Goal: Find specific page/section: Find specific page/section

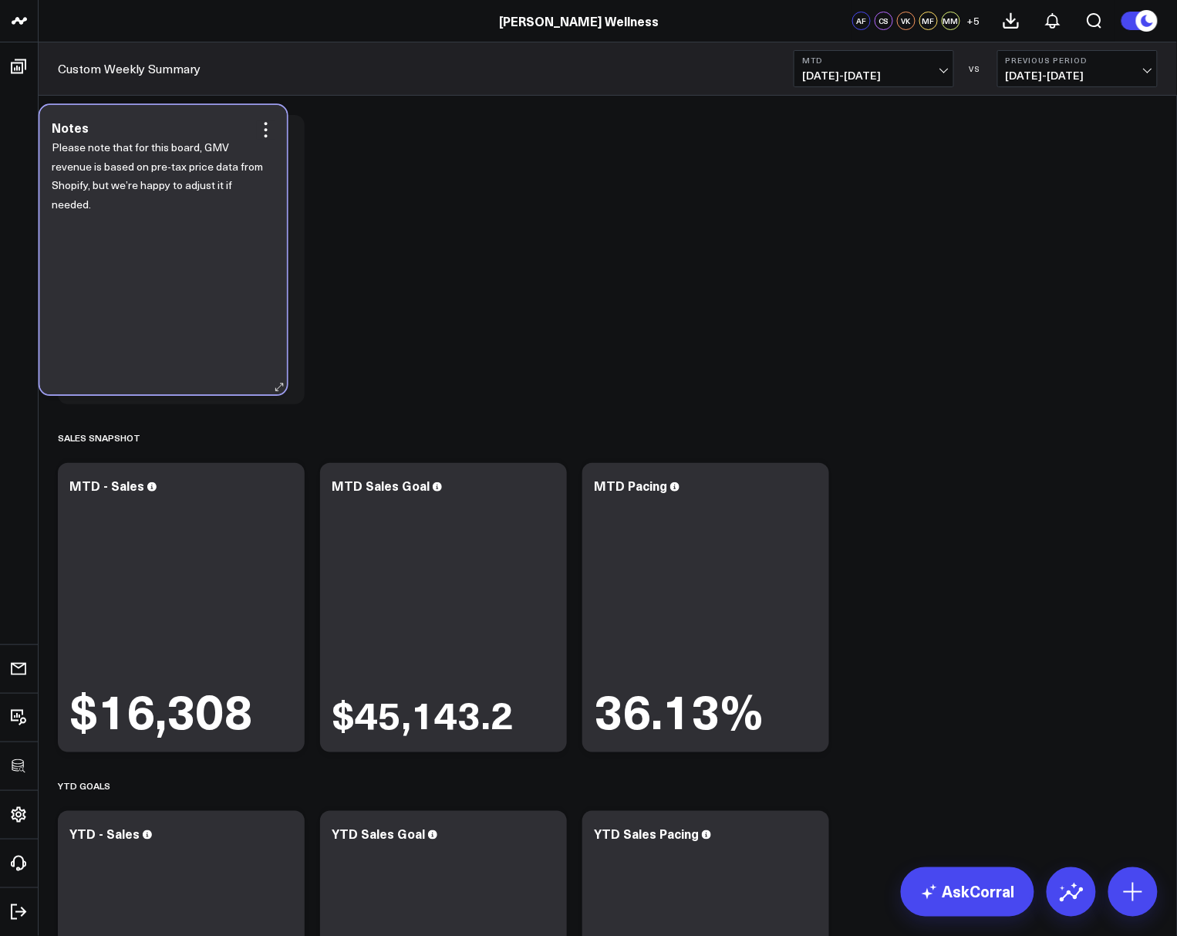
drag, startPoint x: 122, startPoint y: 218, endPoint x: 103, endPoint y: 208, distance: 21.1
click at [103, 208] on p "Please note that for this board, GMV revenue is based on pre-tax price data fro…" at bounding box center [158, 176] width 212 height 76
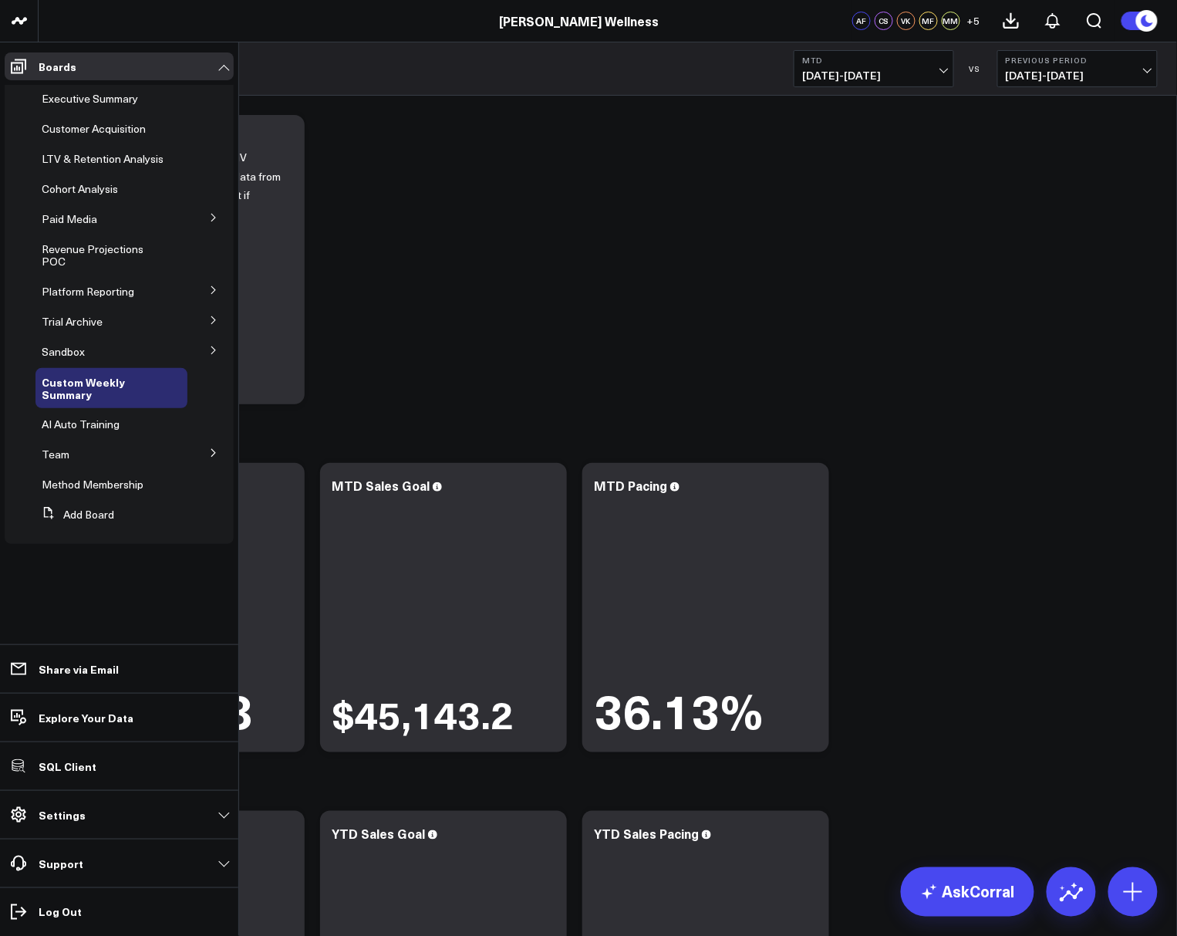
click at [214, 293] on icon at bounding box center [213, 289] width 9 height 9
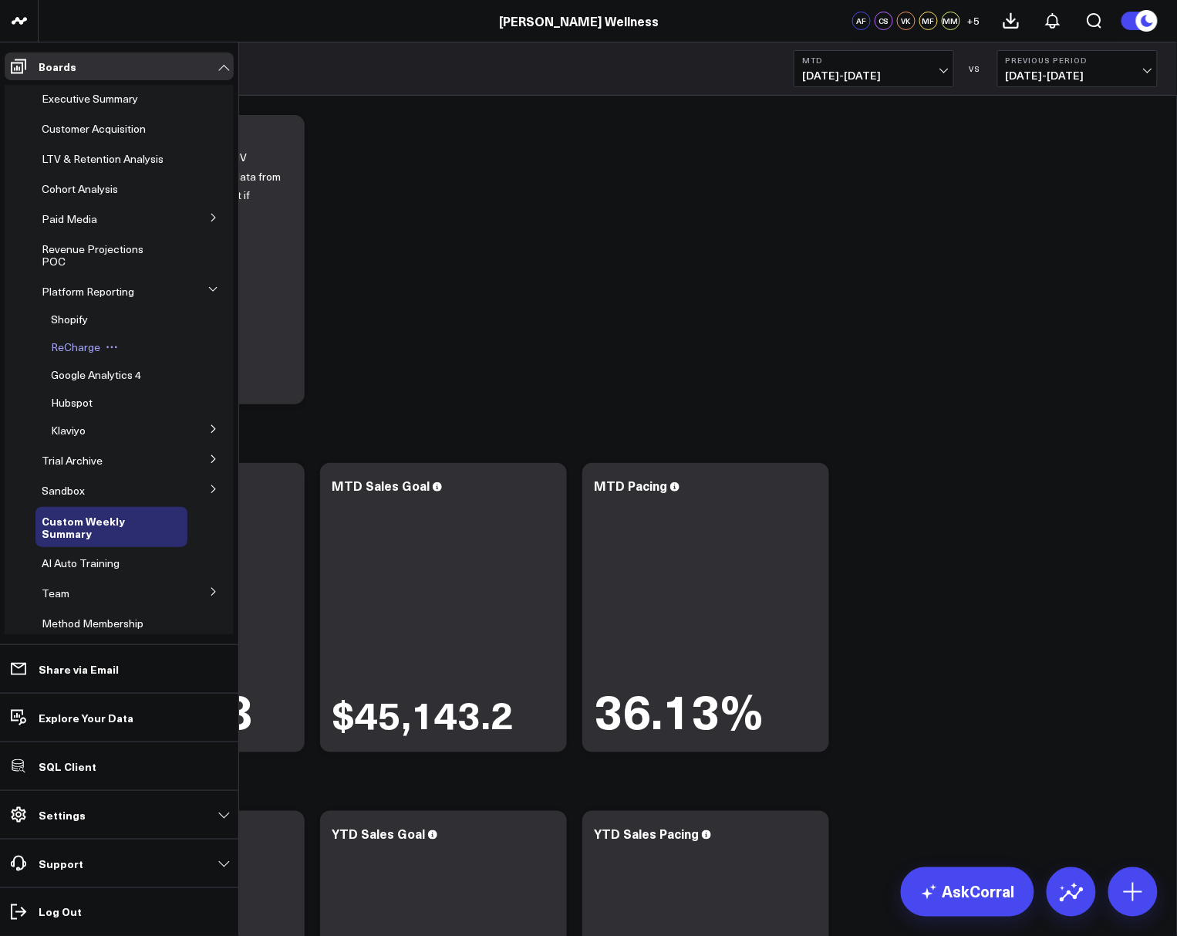
click at [56, 354] on span "ReCharge" at bounding box center [75, 346] width 49 height 15
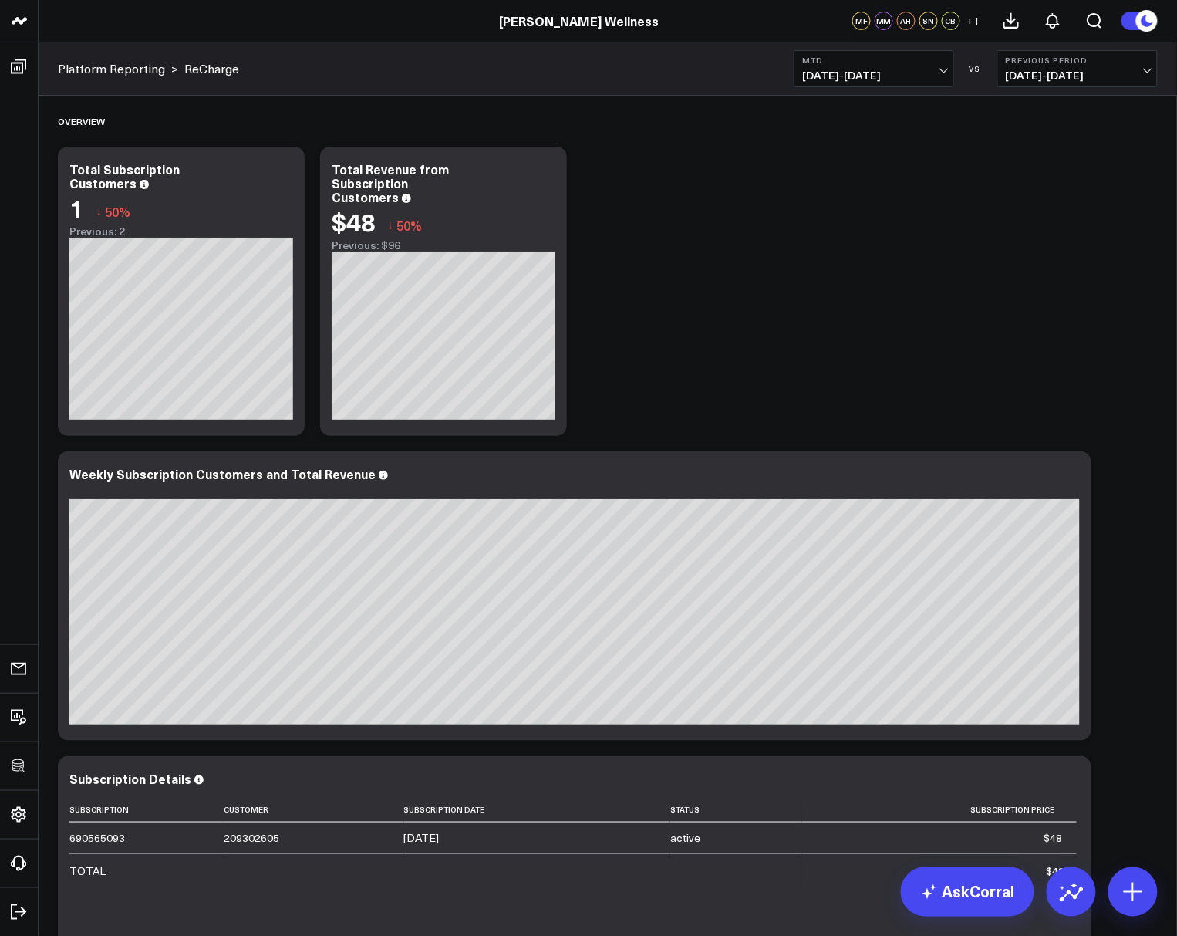
click at [852, 69] on span "09/01/25 - 09/02/25" at bounding box center [874, 75] width 144 height 12
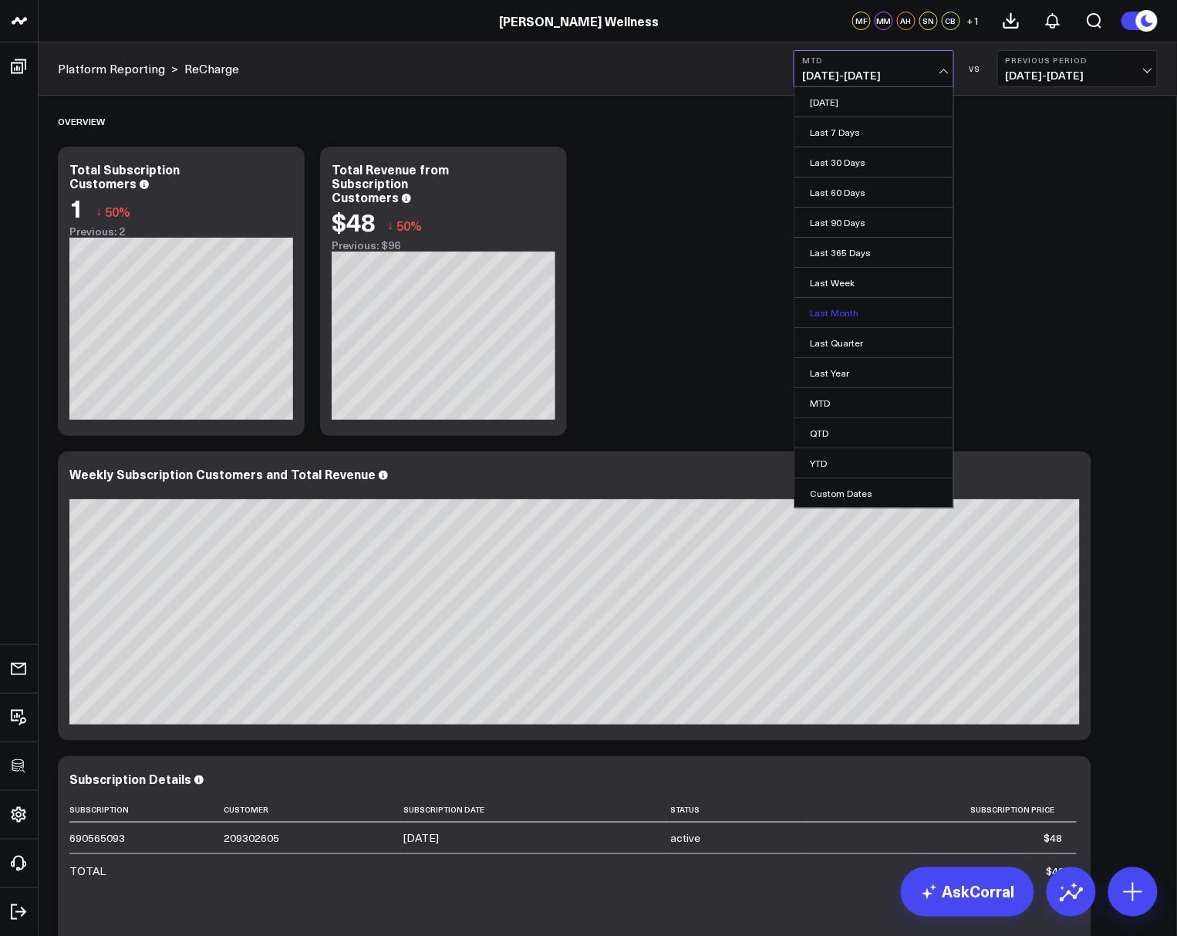
click at [843, 302] on link "Last Month" at bounding box center [874, 312] width 159 height 29
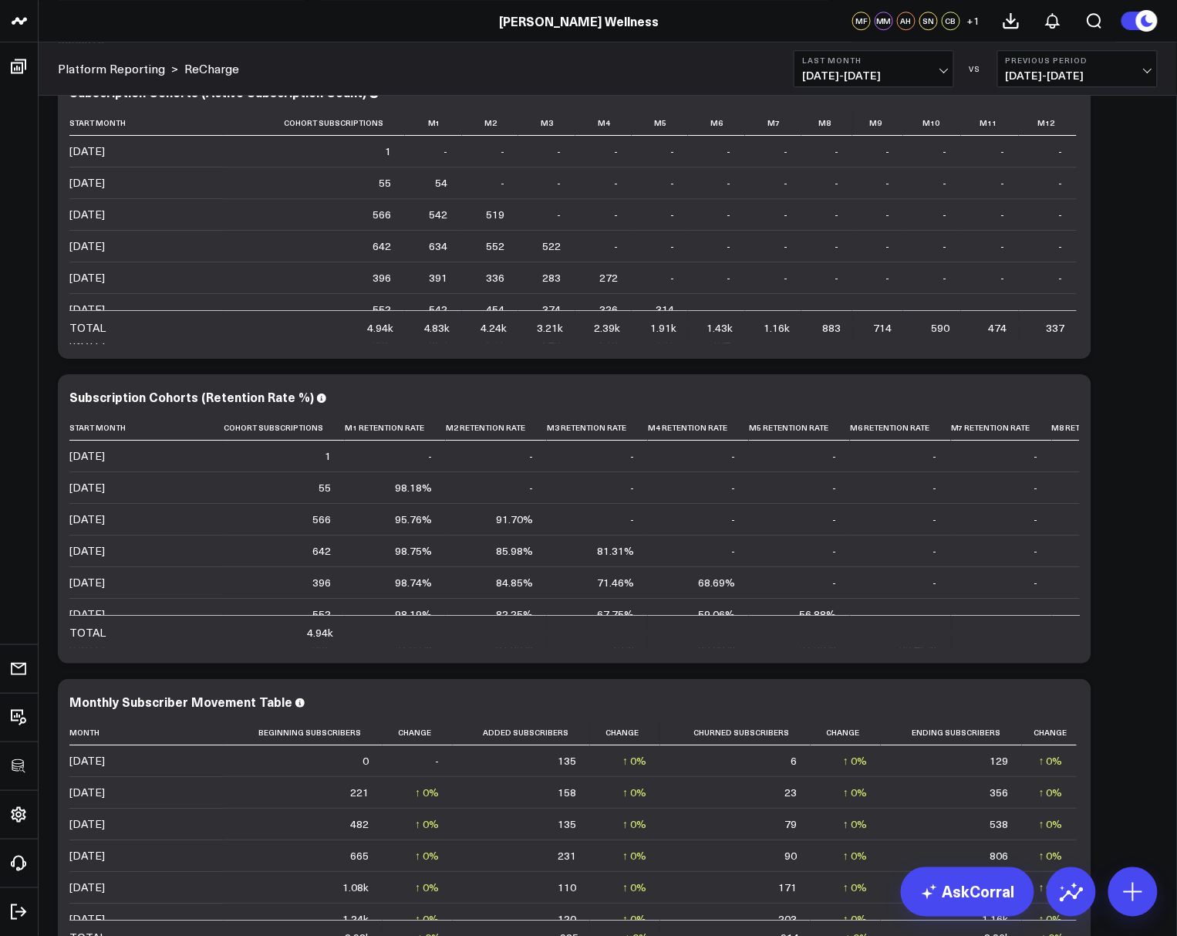
scroll to position [1471, 0]
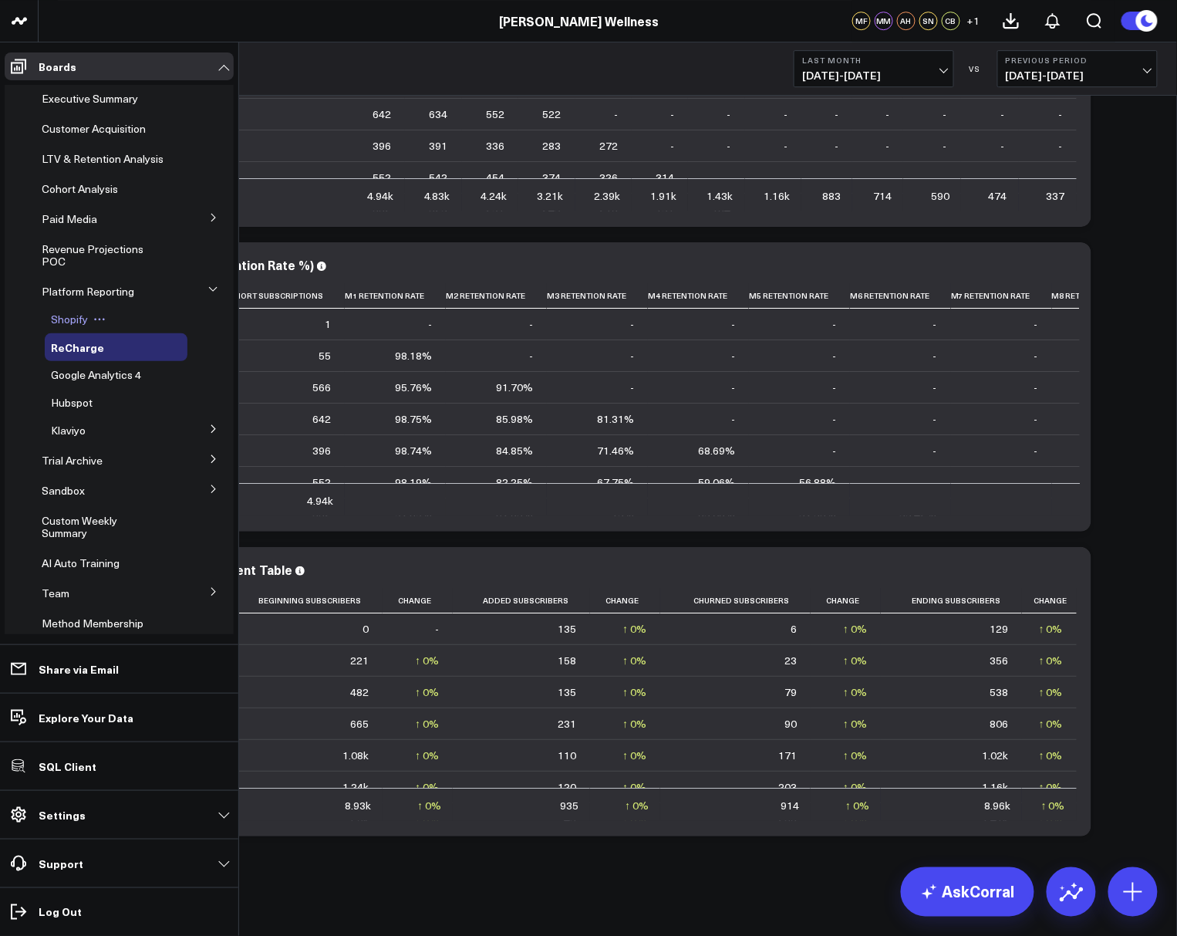
click at [65, 326] on span "Shopify" at bounding box center [69, 319] width 37 height 15
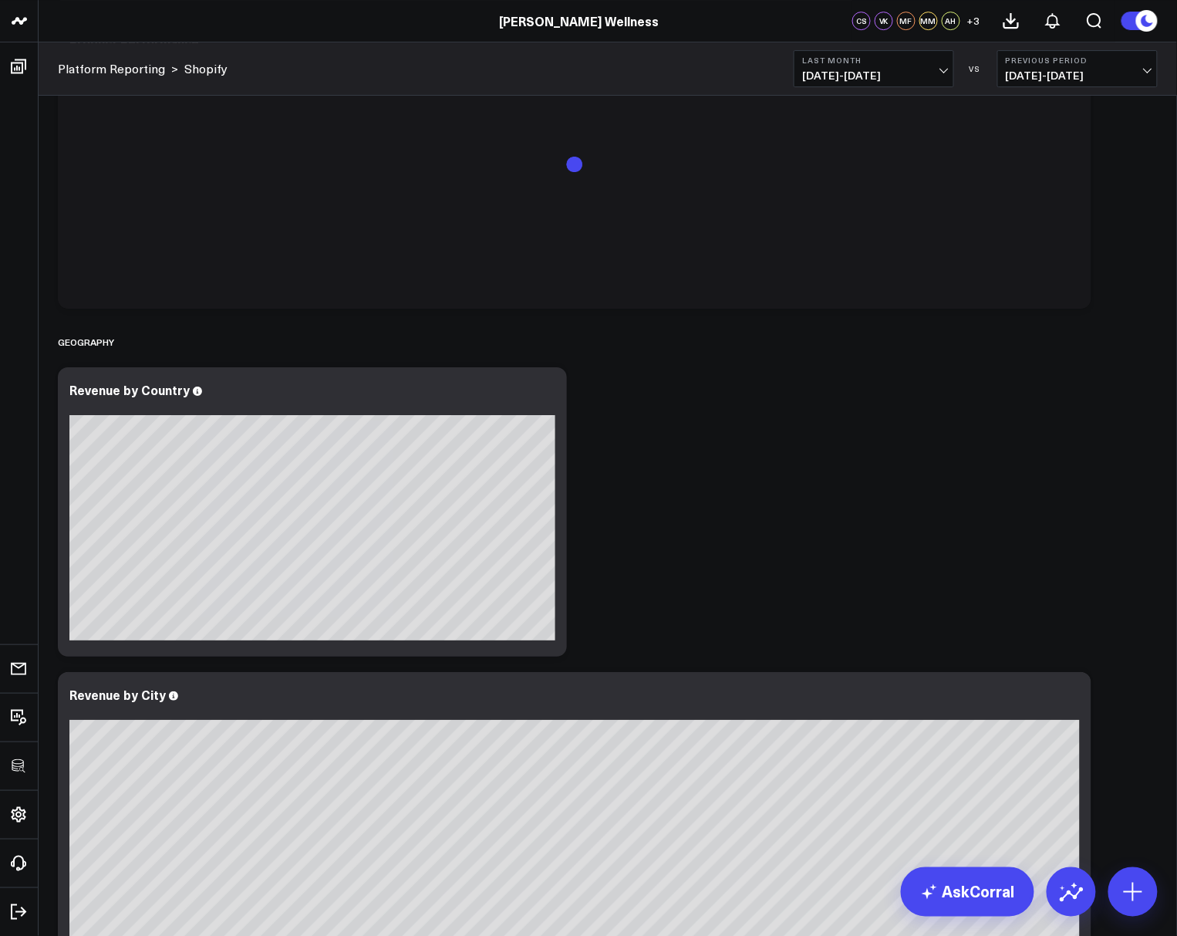
scroll to position [3430, 0]
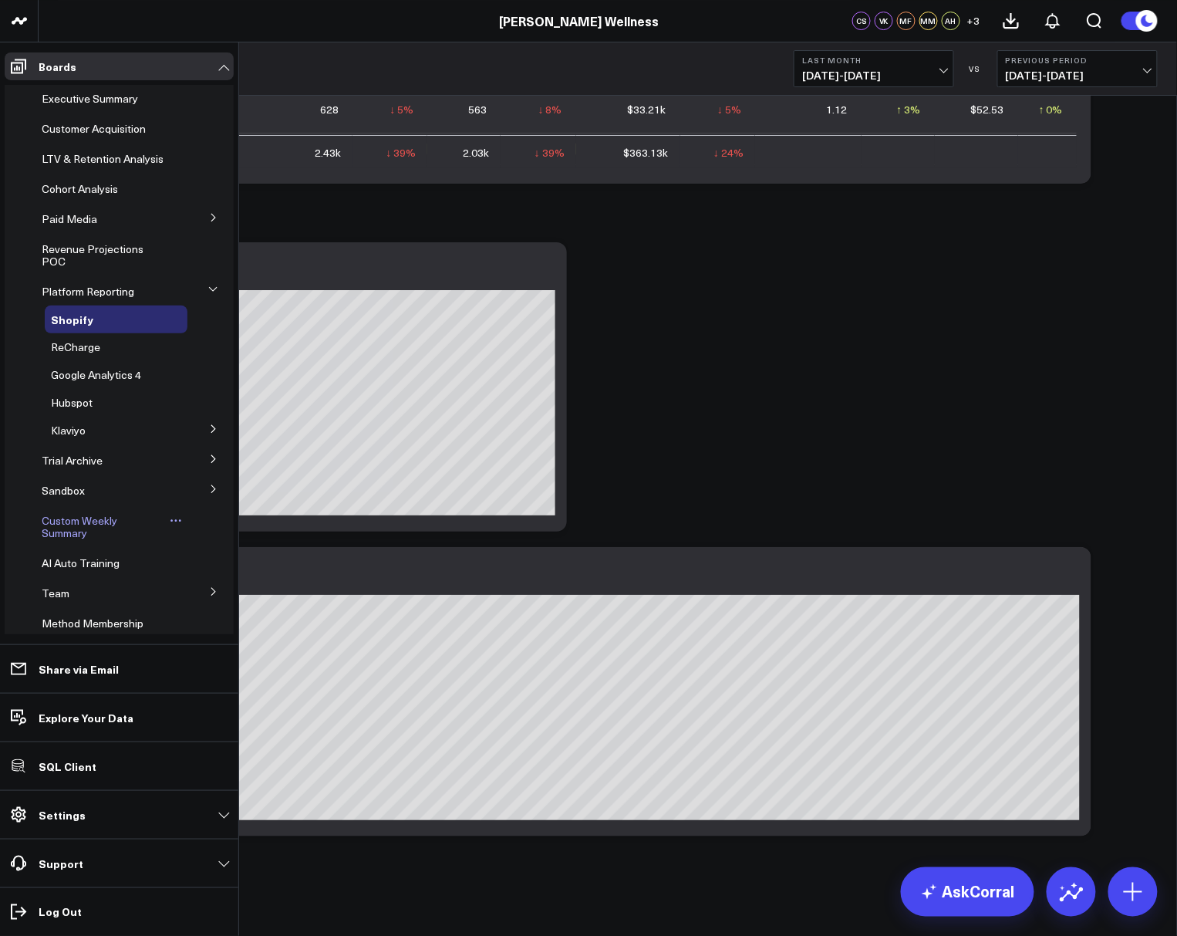
click at [65, 540] on span "Custom Weekly Summary" at bounding box center [80, 526] width 76 height 27
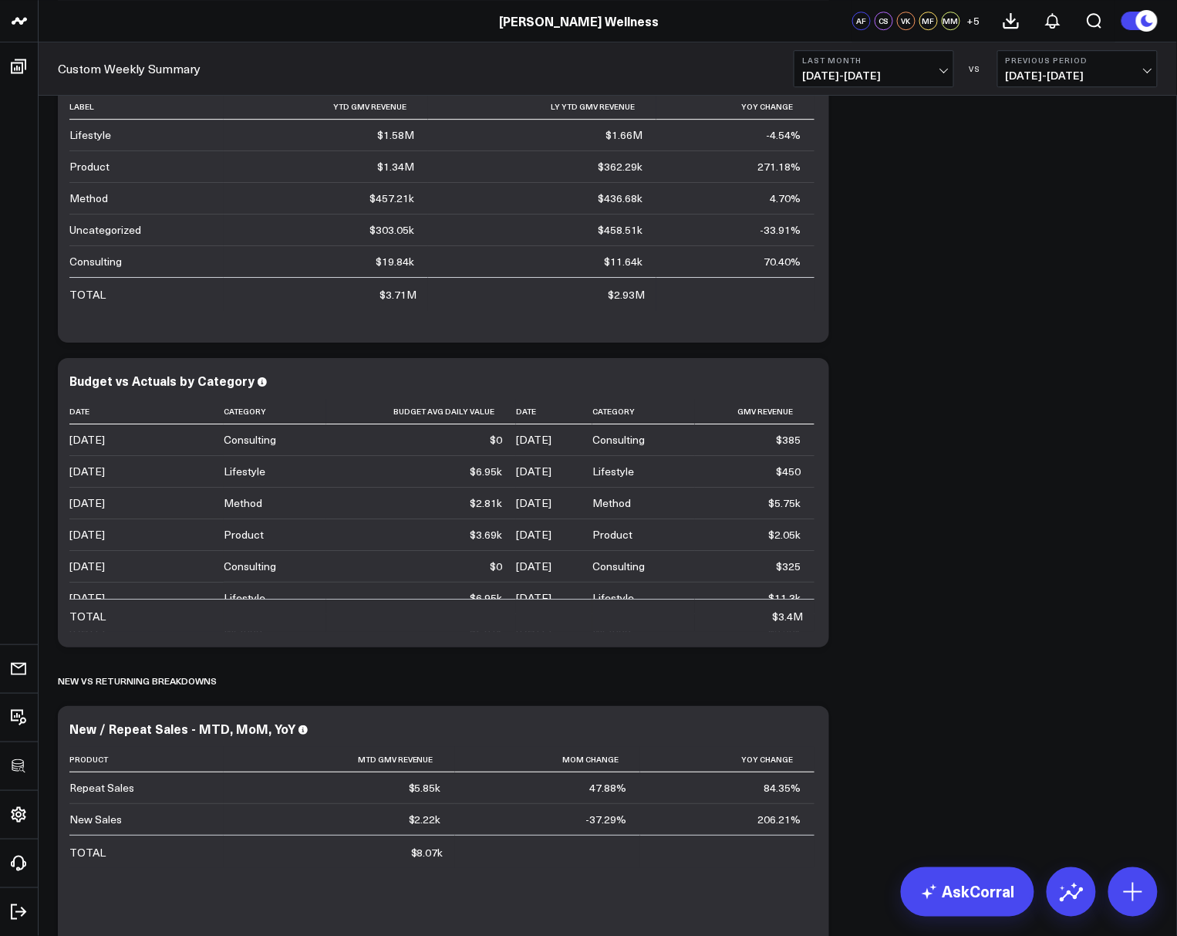
scroll to position [1683, 0]
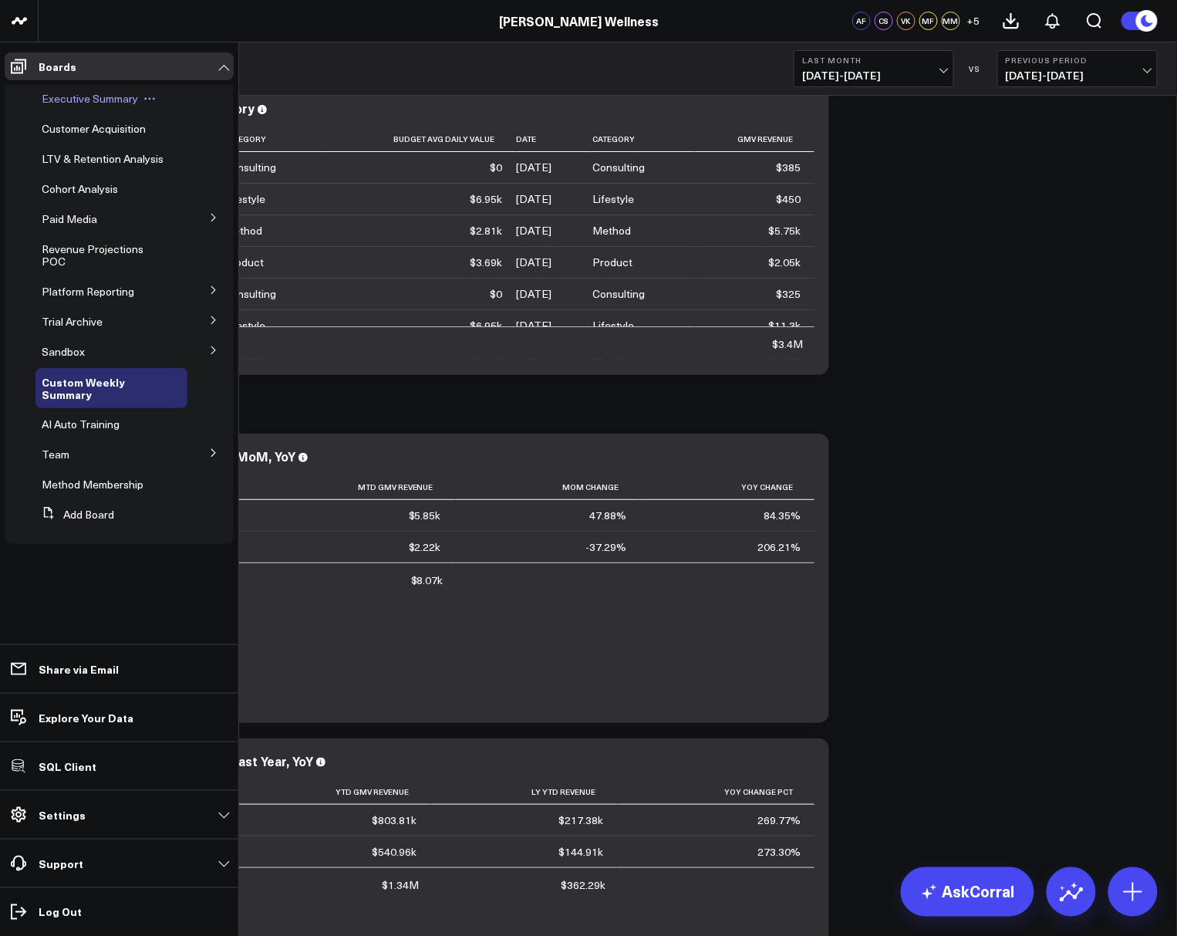
click at [61, 99] on span "Executive Summary" at bounding box center [90, 98] width 96 height 15
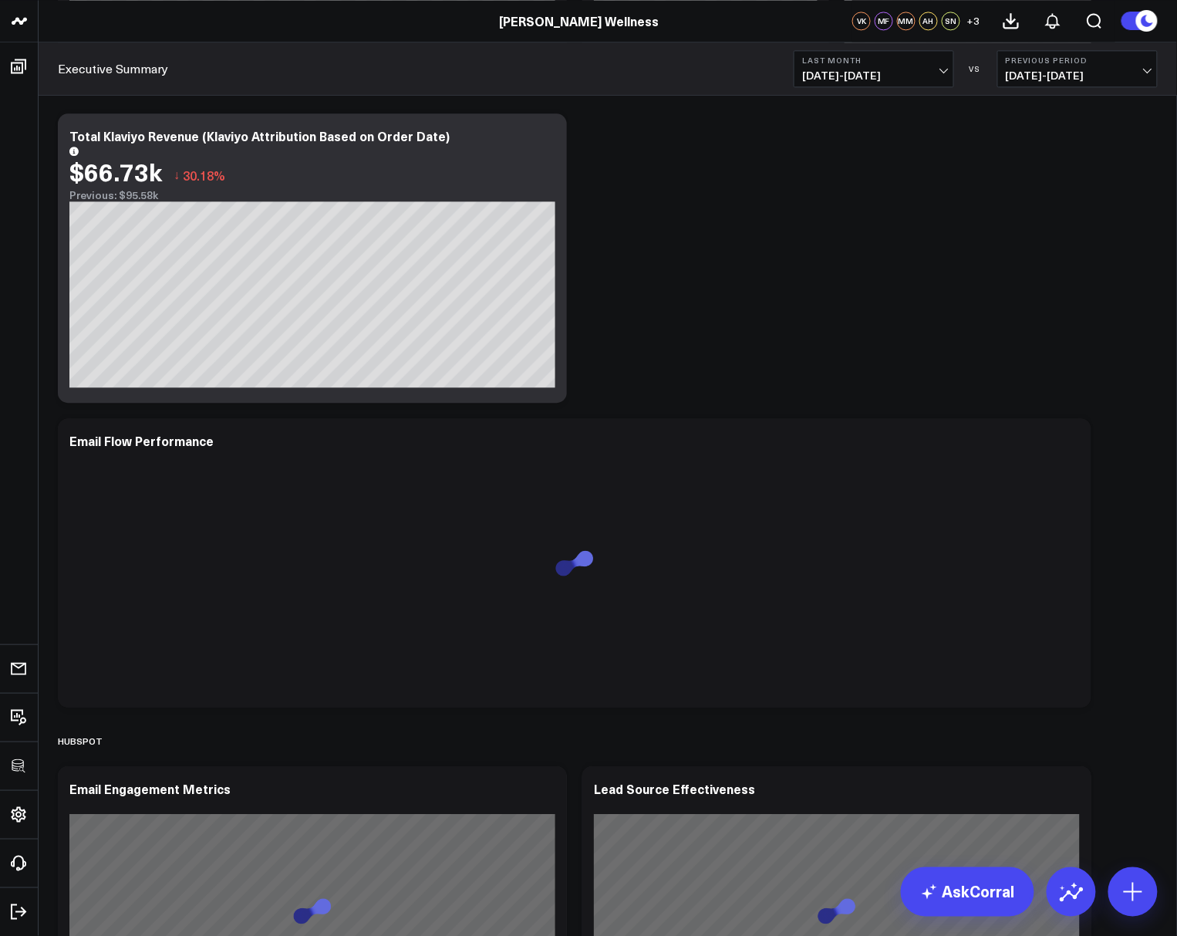
scroll to position [4821, 0]
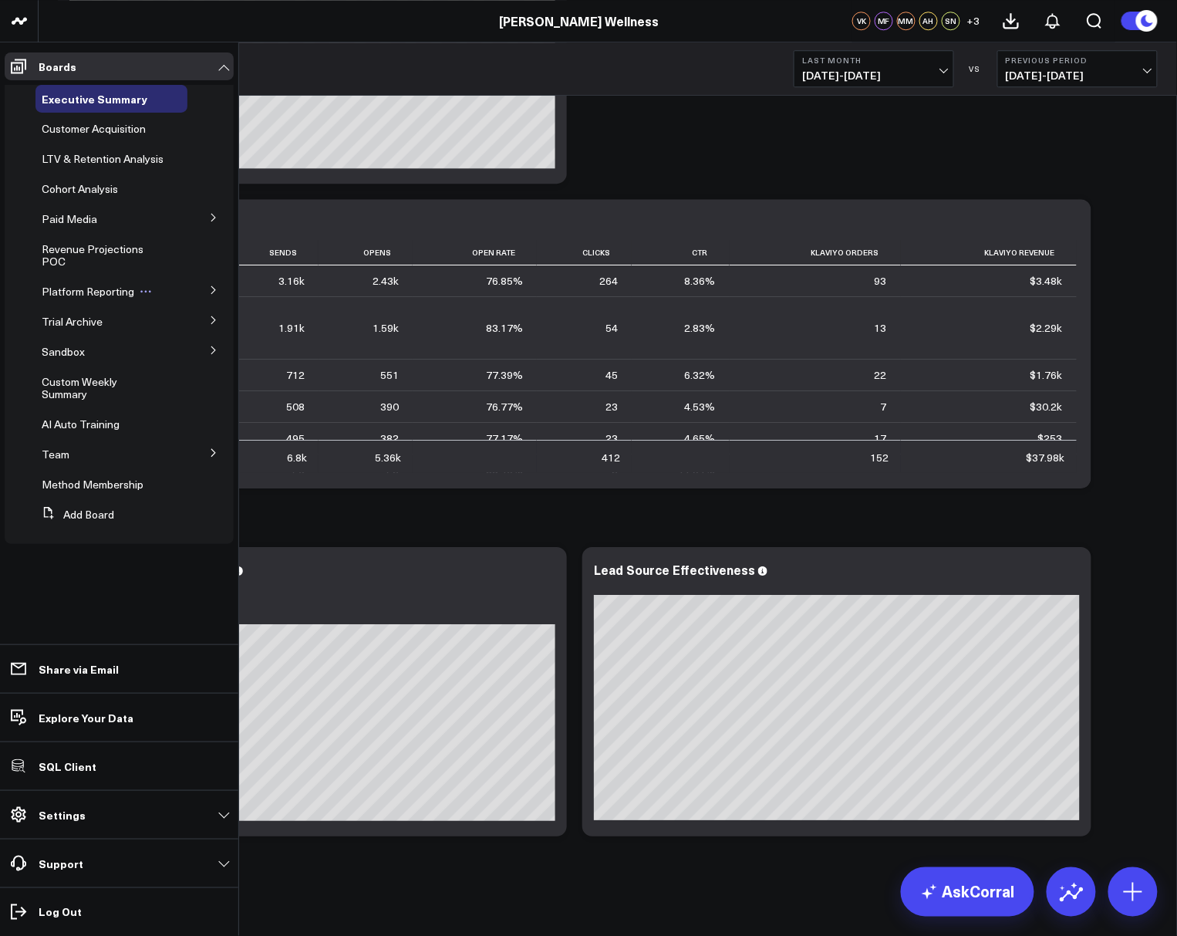
click at [154, 292] on button at bounding box center [145, 291] width 23 height 12
click at [214, 292] on icon at bounding box center [213, 290] width 4 height 8
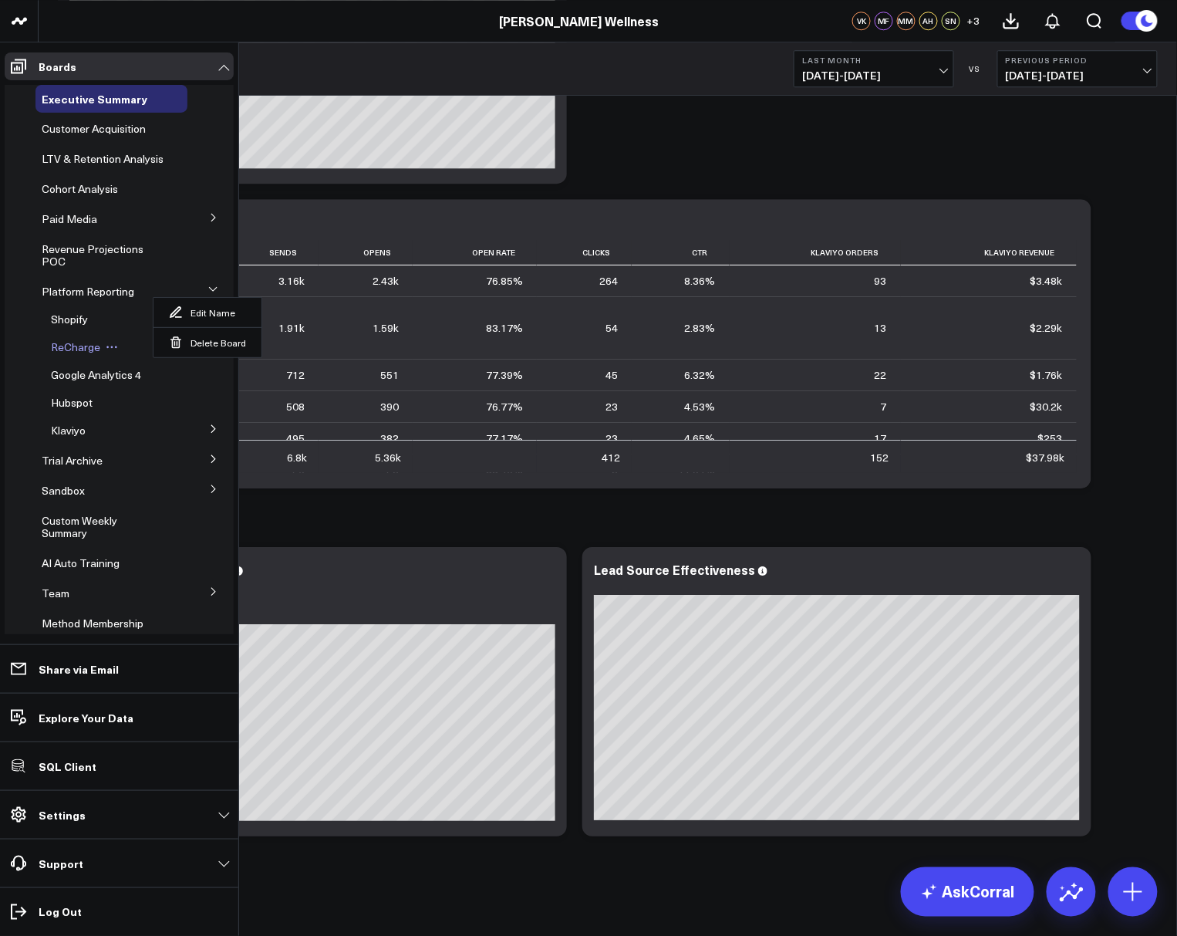
click at [66, 354] on span "ReCharge" at bounding box center [75, 346] width 49 height 15
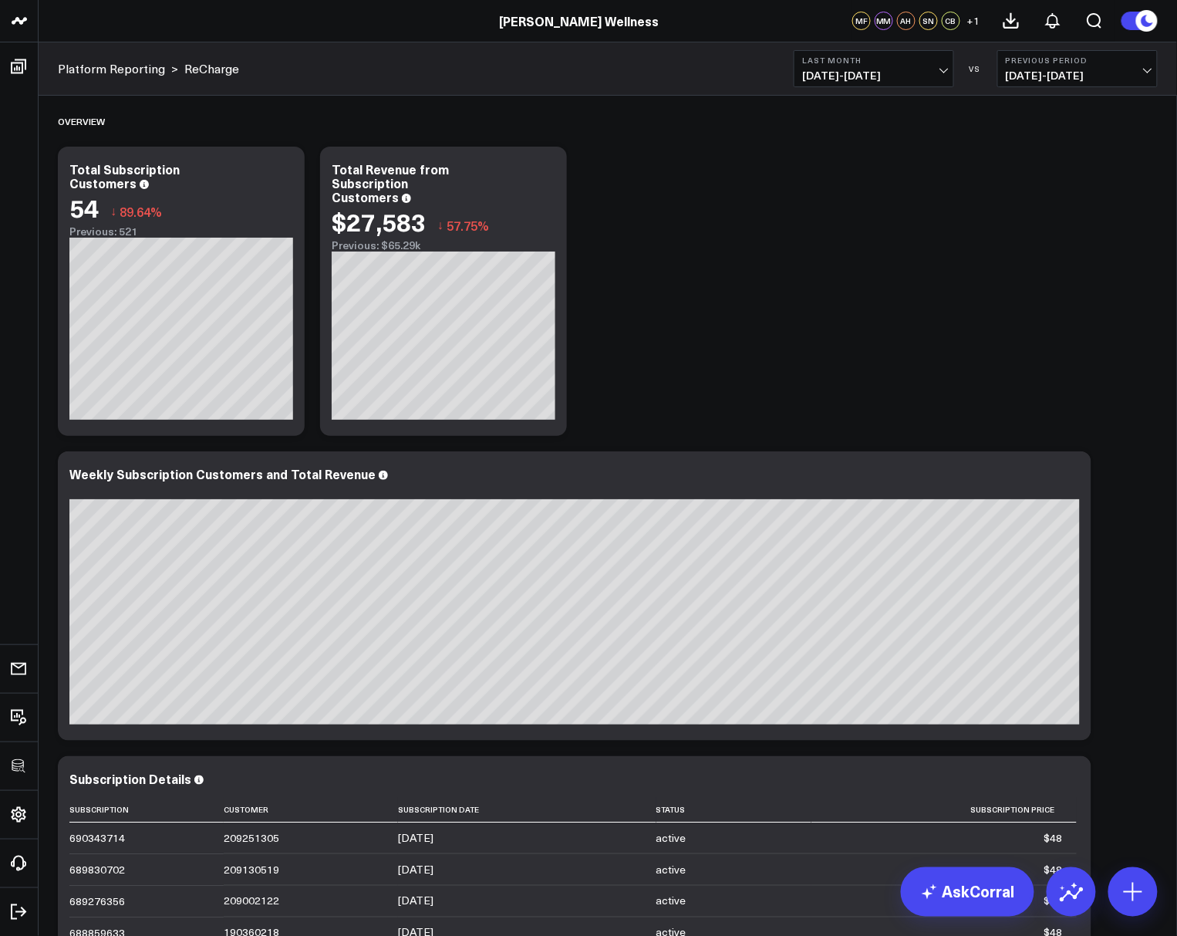
click at [844, 71] on span "08/01/25 - 08/31/25" at bounding box center [874, 75] width 144 height 12
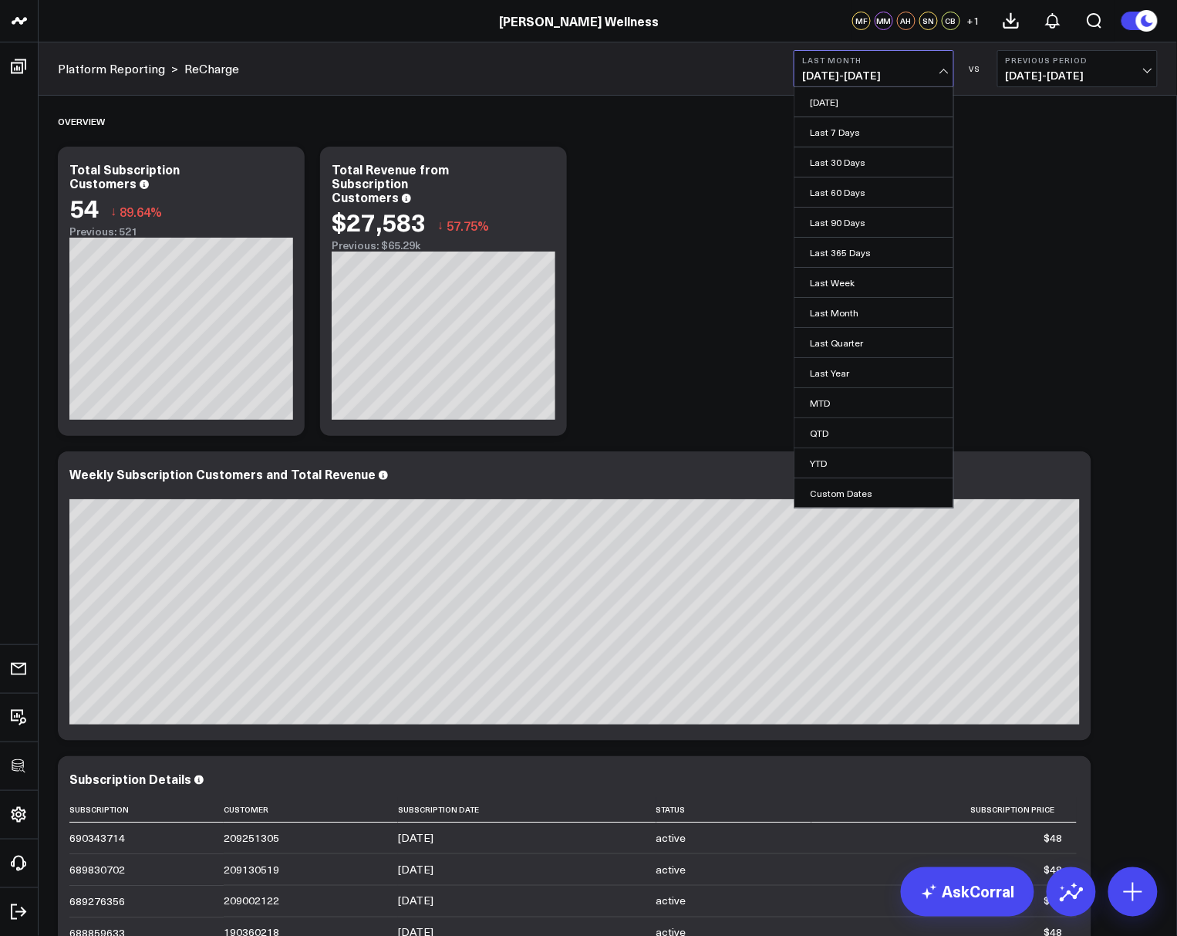
click at [844, 71] on span "08/01/25 - 08/31/25" at bounding box center [874, 75] width 144 height 12
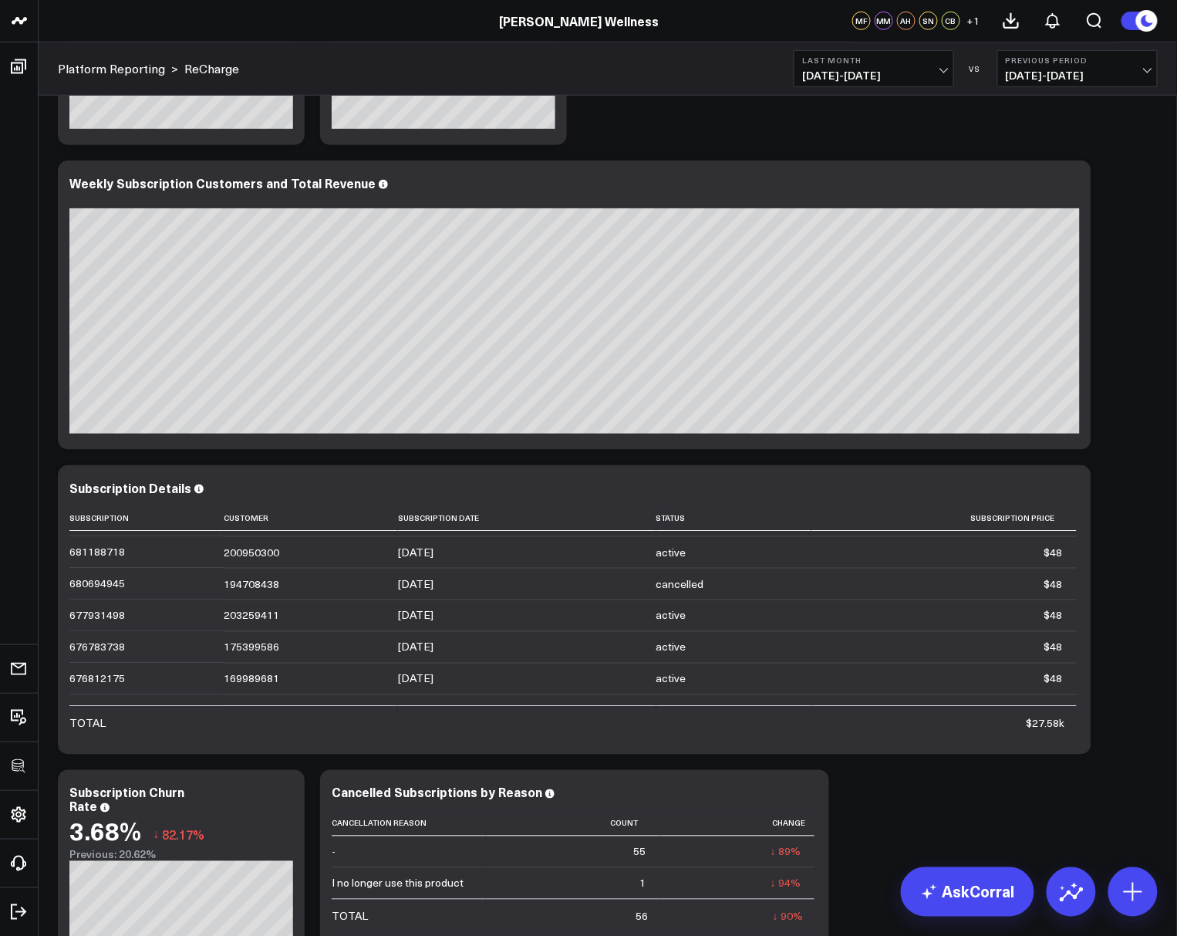
scroll to position [59, 0]
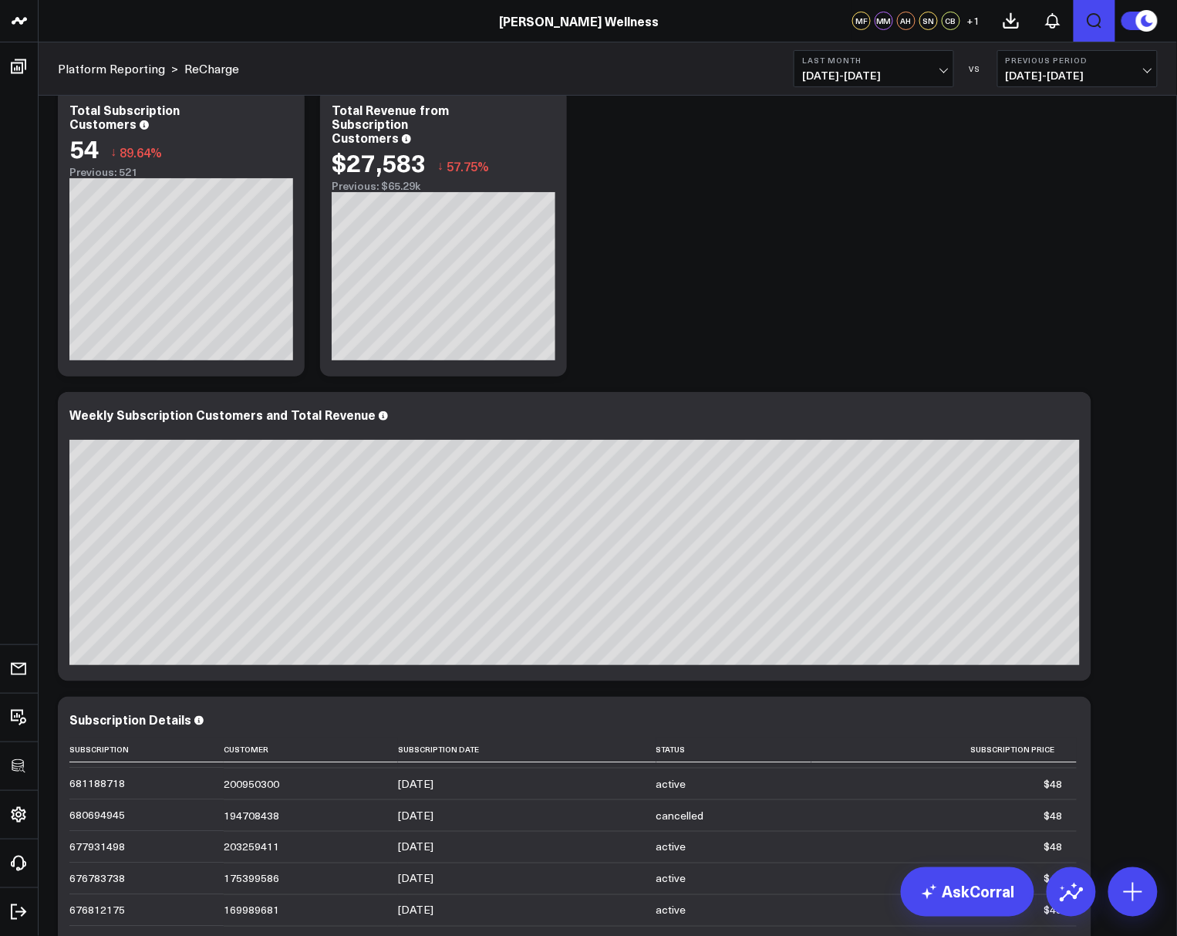
click at [1086, 22] on icon "Open search" at bounding box center [1095, 21] width 19 height 19
type input "aov"
click at [712, 59] on button "submit" at bounding box center [721, 68] width 19 height 19
